Goal: Entertainment & Leisure: Consume media (video, audio)

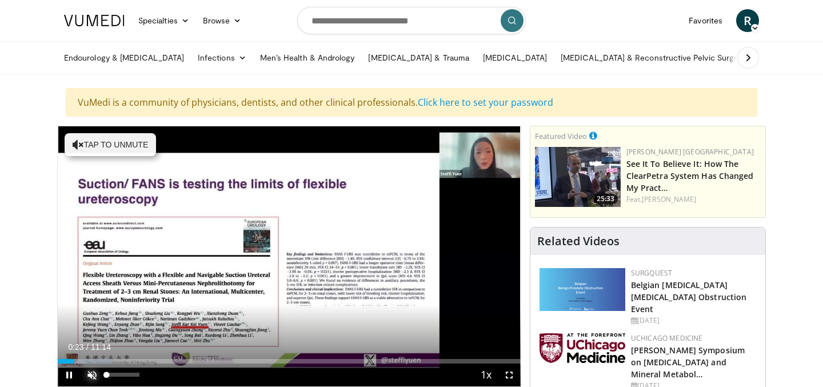
click at [94, 377] on span "Video Player" at bounding box center [92, 374] width 23 height 23
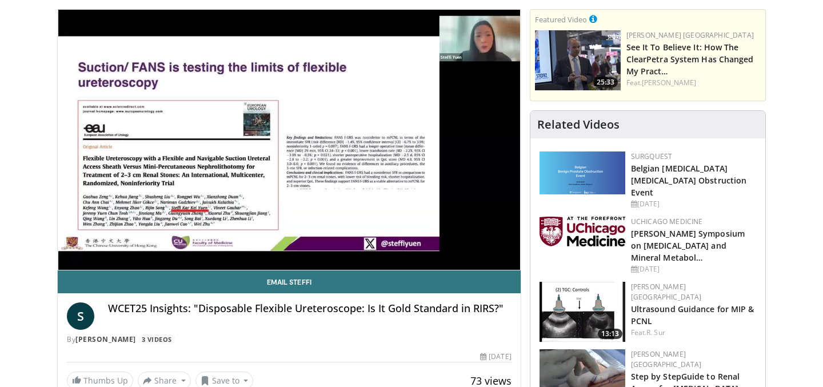
scroll to position [110, 0]
